Goal: Task Accomplishment & Management: Manage account settings

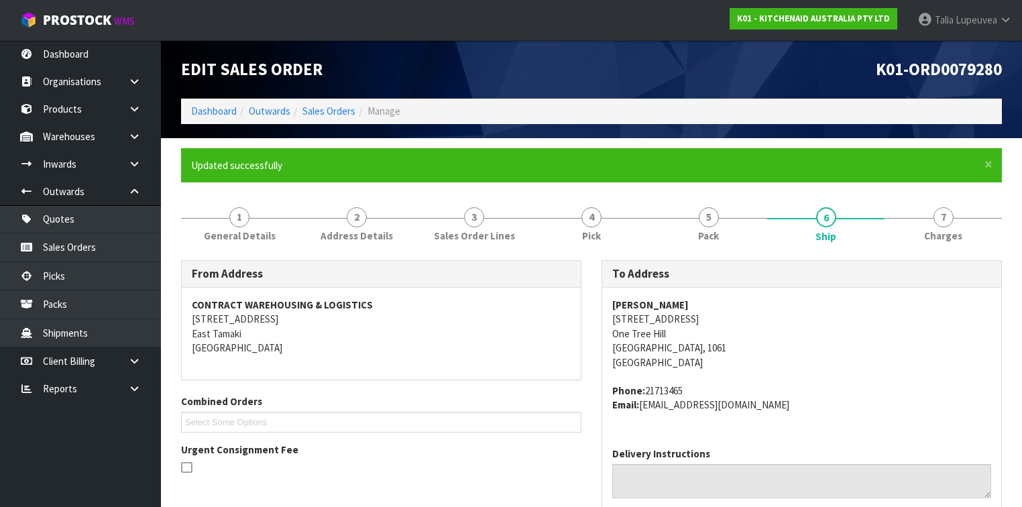
scroll to position [376, 0]
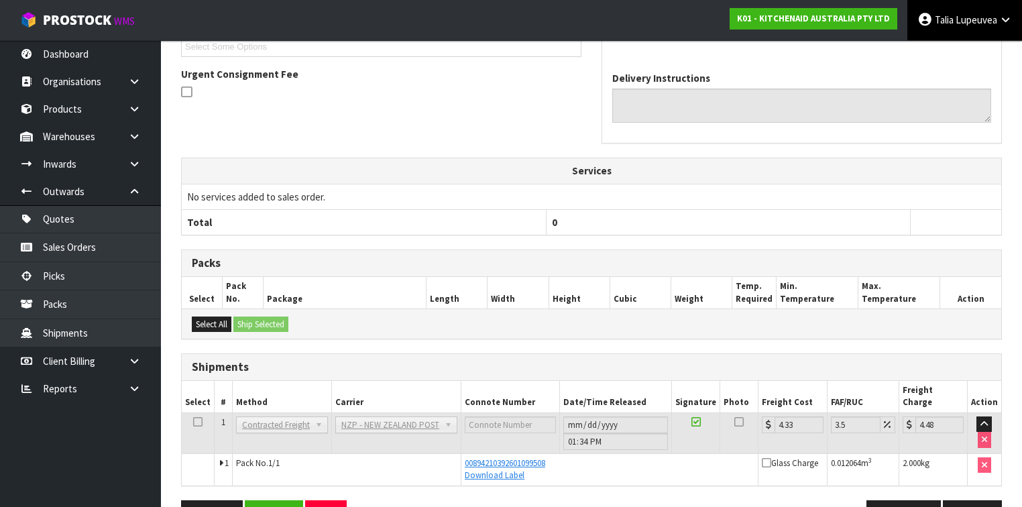
click at [975, 38] on link "[PERSON_NAME]" at bounding box center [964, 20] width 115 height 40
click at [969, 50] on link "Logout" at bounding box center [969, 53] width 106 height 18
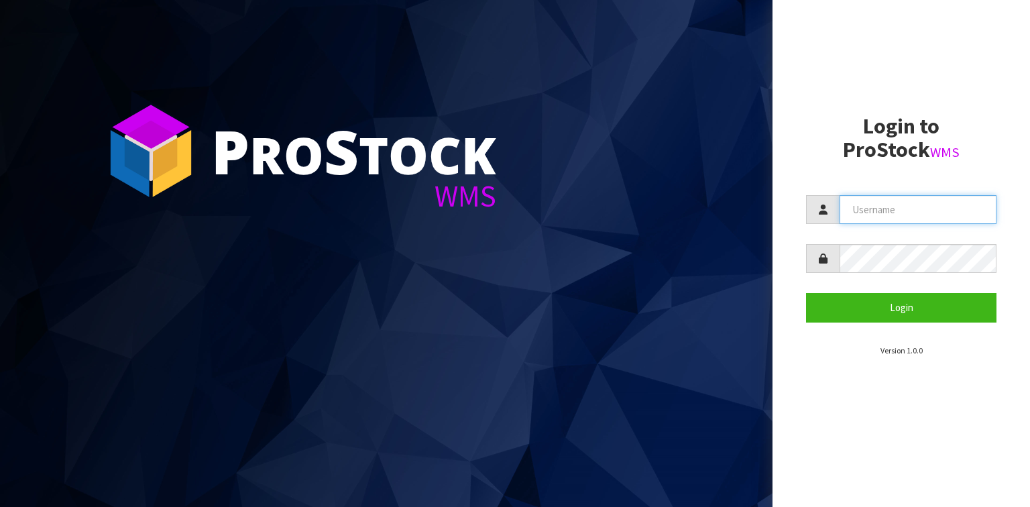
click at [899, 200] on input "text" at bounding box center [918, 209] width 157 height 29
type input "[EMAIL_ADDRESS][DOMAIN_NAME]"
click at [806, 293] on button "Login" at bounding box center [901, 307] width 190 height 29
